Goal: Task Accomplishment & Management: Manage account settings

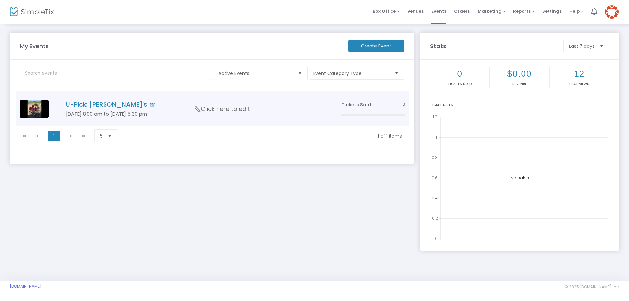
click at [95, 104] on h4 "U-Pick: [PERSON_NAME]'s" at bounding box center [194, 105] width 256 height 8
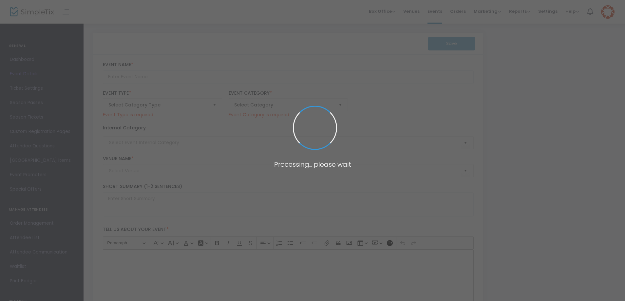
type input "U-Pick: [PERSON_NAME]'s"
type textarea "Welcome to [PERSON_NAME] @ Care Free Root Acres!We’re a flower farm tucked just…"
checkbox input "true"
type input "Buy Tickets"
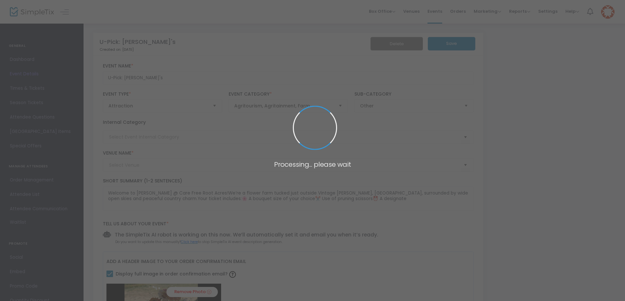
type input "Flower Picking - Zinnia Bouquets"
type input "[PERSON_NAME] @ Care Free Root Acres"
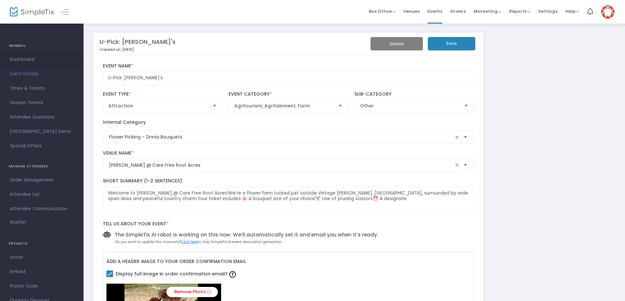
click at [25, 60] on span "Dashboard" at bounding box center [42, 59] width 64 height 9
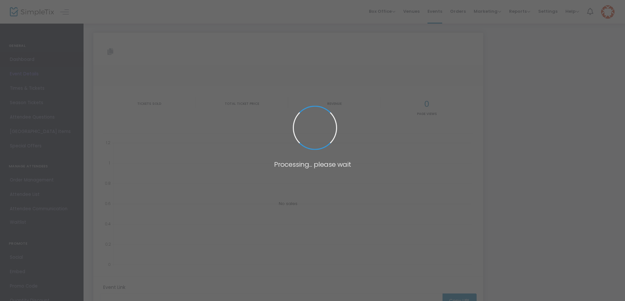
type input "[URL][DOMAIN_NAME]"
